Goal: Task Accomplishment & Management: Use online tool/utility

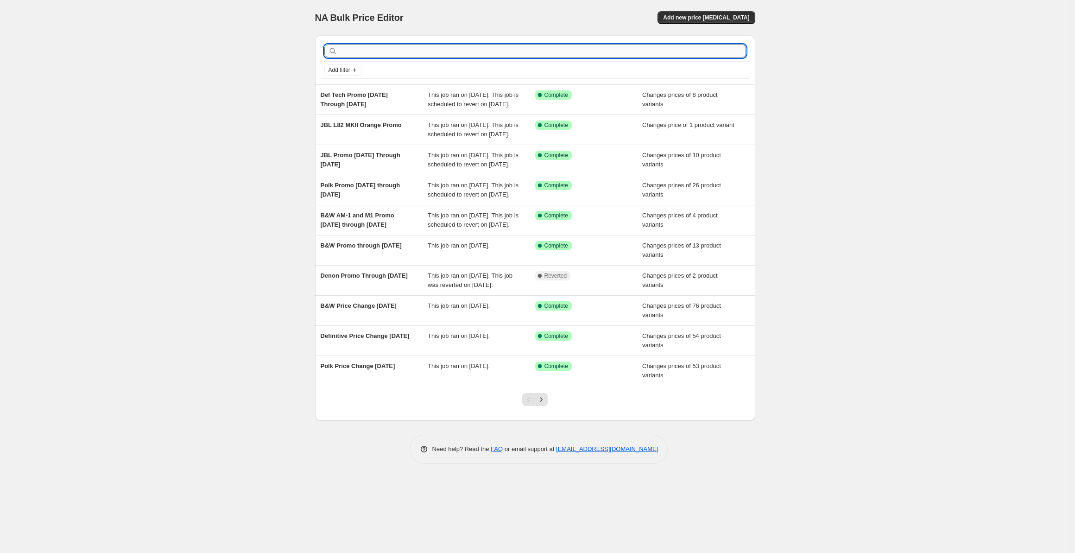
click at [359, 55] on input "text" at bounding box center [542, 50] width 407 height 13
type input "JBL"
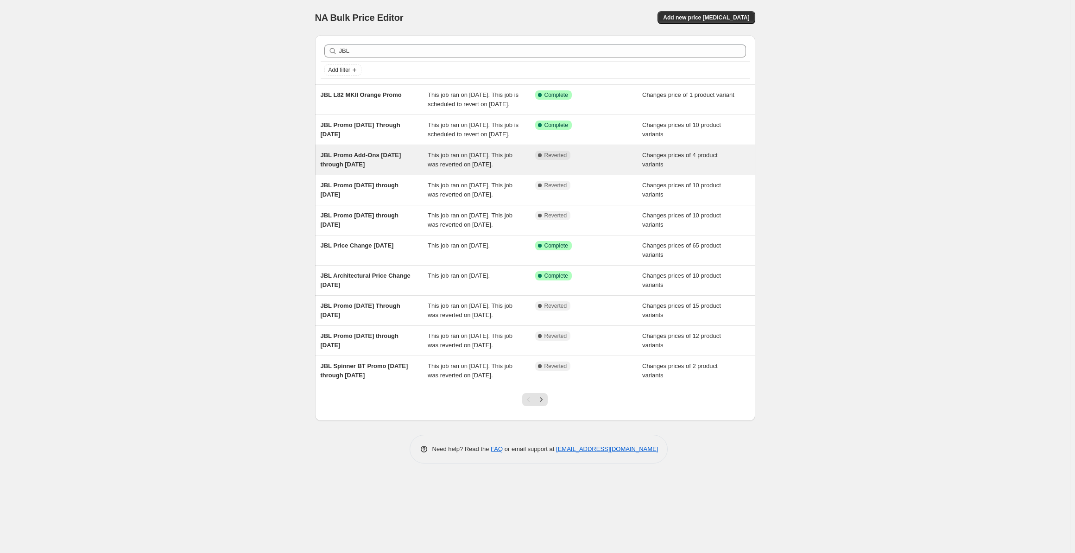
click at [395, 169] on div "JBL Promo Add-Ons [DATE] through [DATE]" at bounding box center [374, 160] width 107 height 19
